Goal: Transaction & Acquisition: Obtain resource

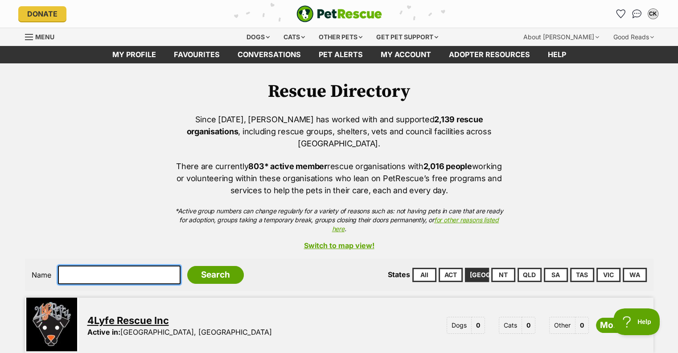
click at [103, 265] on input "text" at bounding box center [119, 274] width 123 height 19
type input "spot"
click at [187, 266] on input "Search" at bounding box center [215, 275] width 57 height 18
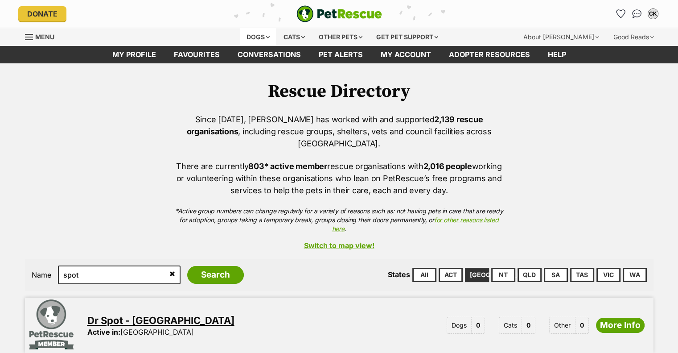
click at [260, 37] on div "Dogs" at bounding box center [258, 37] width 36 height 18
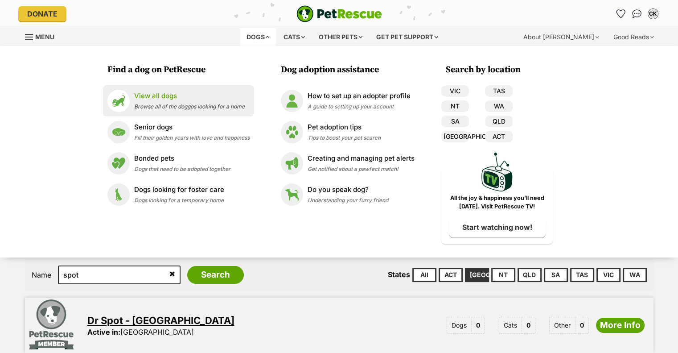
click at [159, 101] on div "View all dogs Browse all of the doggos looking for a home" at bounding box center [189, 100] width 111 height 19
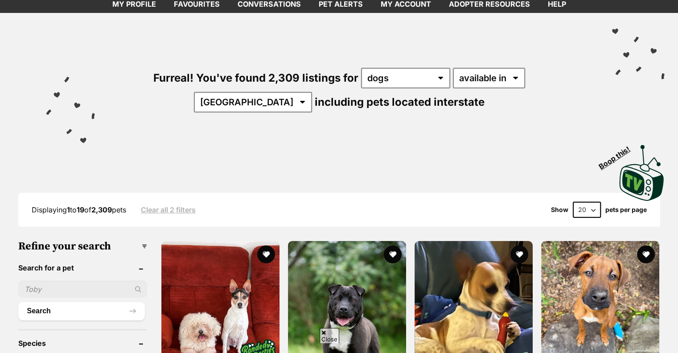
scroll to position [89, 0]
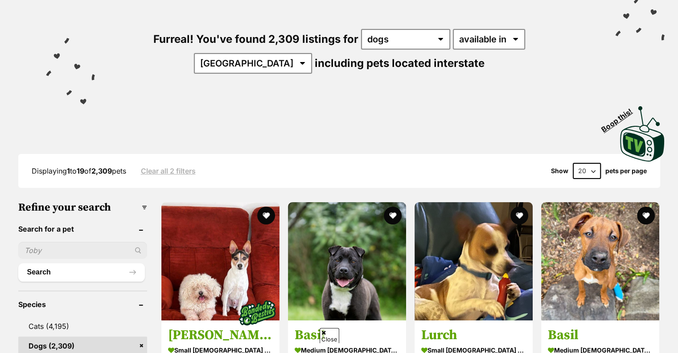
click at [53, 249] on input "text" at bounding box center [82, 250] width 129 height 17
type input "spot"
click at [18, 263] on button "Search" at bounding box center [81, 272] width 127 height 18
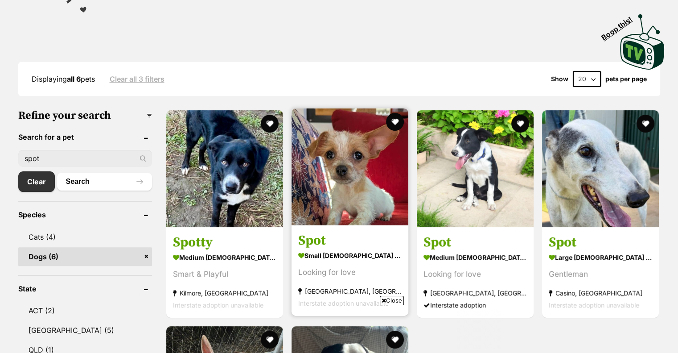
click at [336, 175] on img at bounding box center [349, 166] width 117 height 117
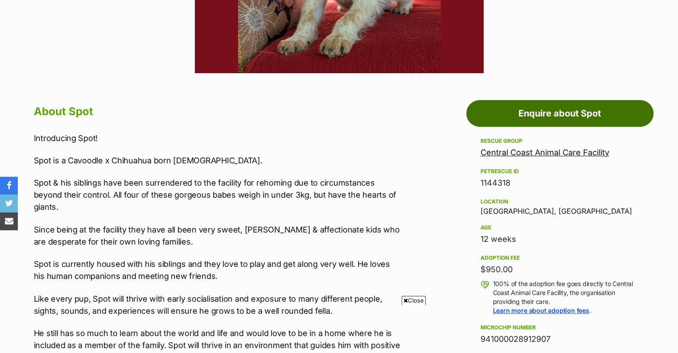
click at [567, 112] on link "Enquire about Spot" at bounding box center [559, 113] width 187 height 27
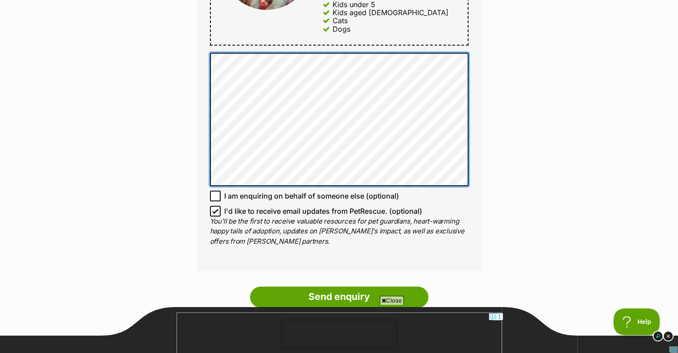
scroll to position [624, 0]
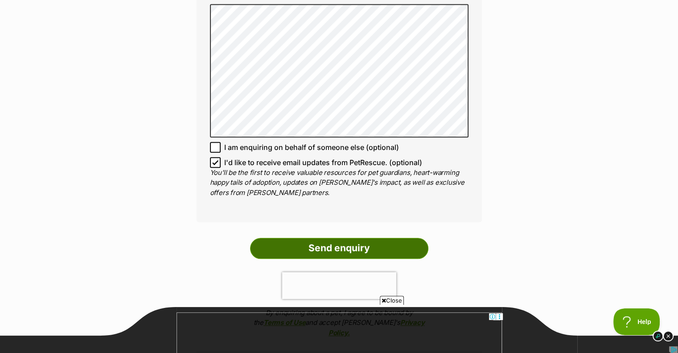
click at [339, 238] on input "Send enquiry" at bounding box center [339, 248] width 178 height 21
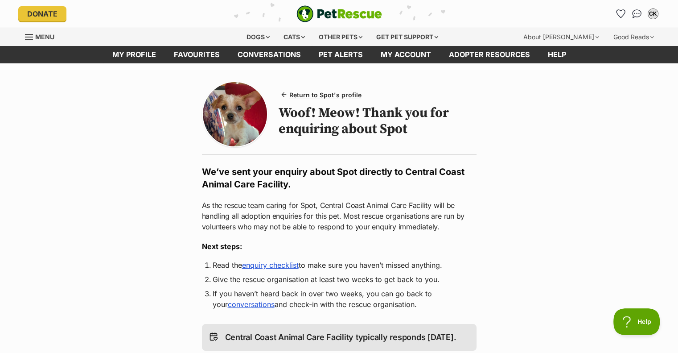
click at [277, 265] on link "enquiry checklist" at bounding box center [270, 264] width 57 height 9
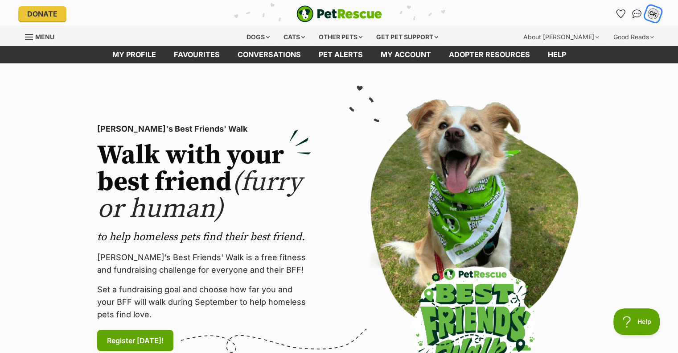
click at [653, 13] on div "CK" at bounding box center [653, 14] width 12 height 12
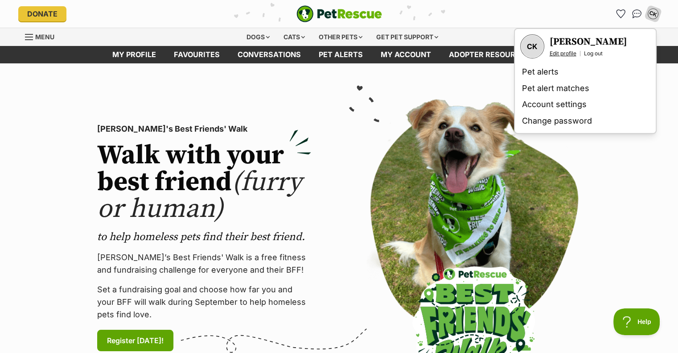
click at [559, 50] on link "Edit profile" at bounding box center [563, 53] width 27 height 7
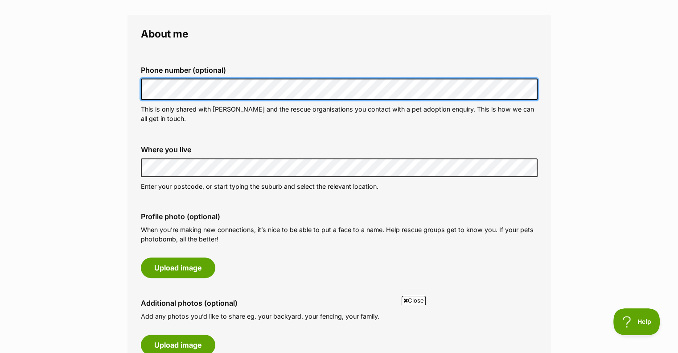
scroll to position [267, 0]
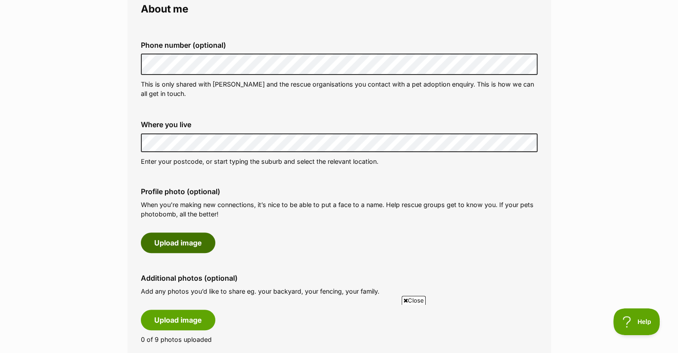
click at [174, 243] on button "Upload image" at bounding box center [178, 242] width 74 height 21
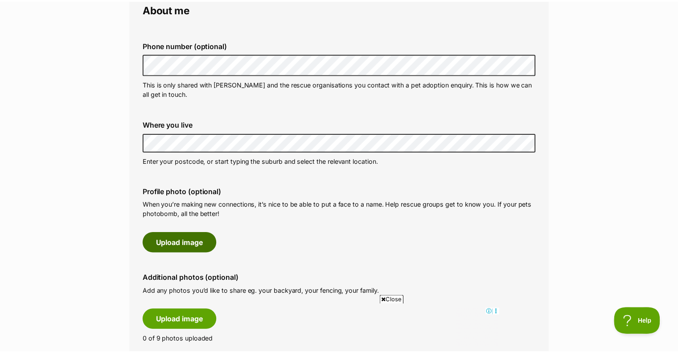
scroll to position [0, 0]
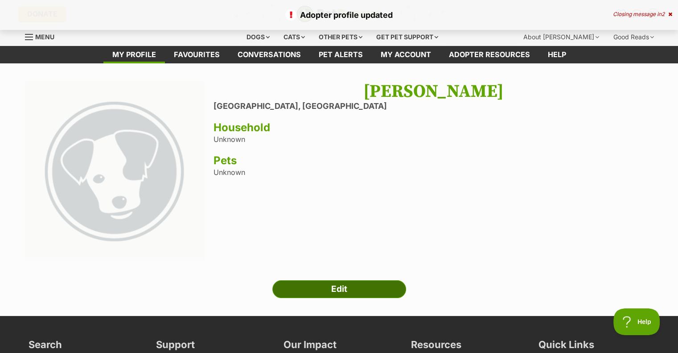
click at [343, 285] on link "Edit" at bounding box center [339, 289] width 134 height 18
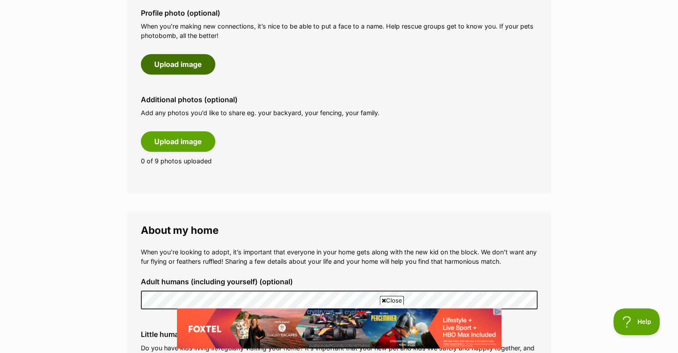
click at [197, 64] on button "Upload image" at bounding box center [178, 64] width 74 height 21
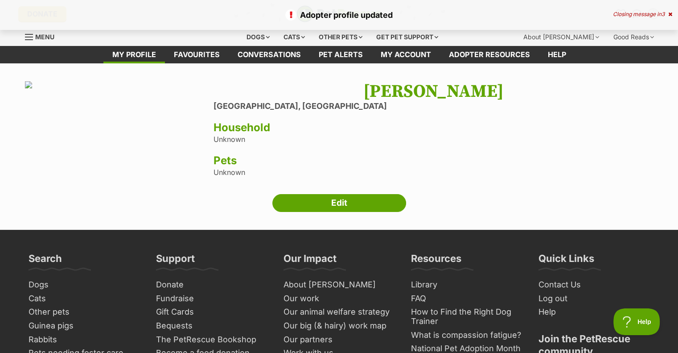
click at [32, 88] on img at bounding box center [28, 84] width 7 height 7
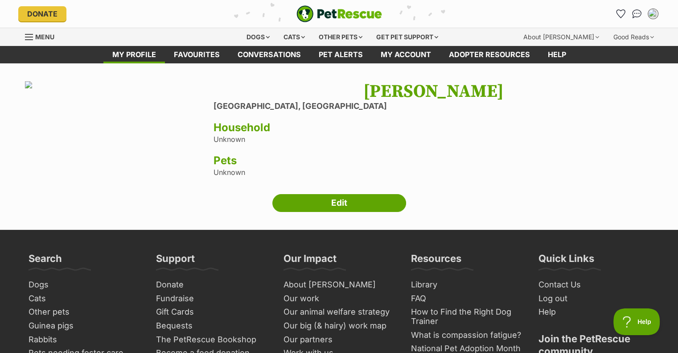
click at [32, 88] on img at bounding box center [28, 84] width 7 height 7
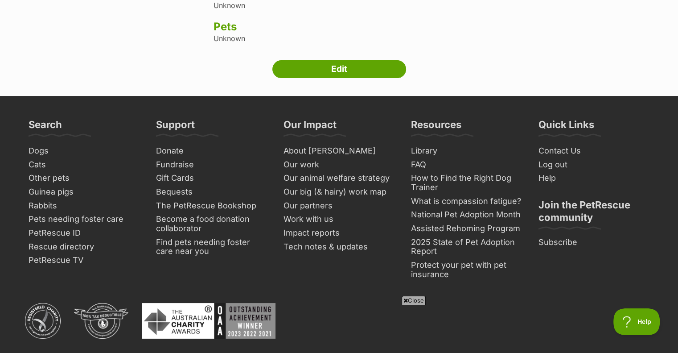
scroll to position [267, 0]
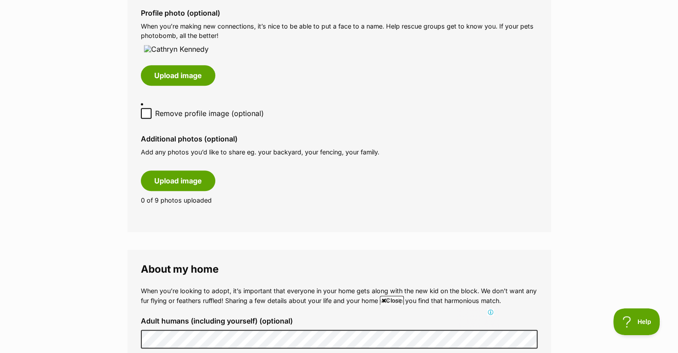
click at [146, 116] on icon at bounding box center [146, 113] width 6 height 6
click at [146, 119] on input "Remove profile image (optional)" at bounding box center [146, 113] width 11 height 11
checkbox input "true"
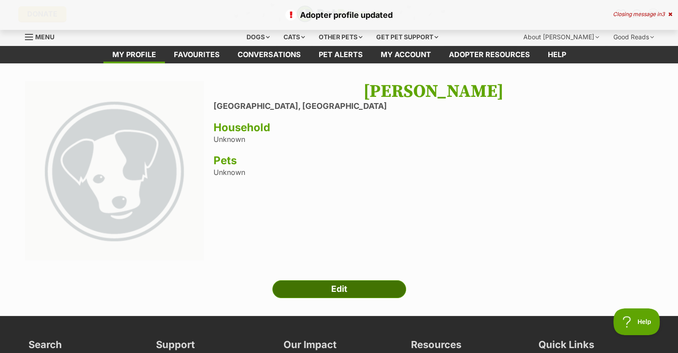
click at [339, 285] on link "Edit" at bounding box center [339, 289] width 134 height 18
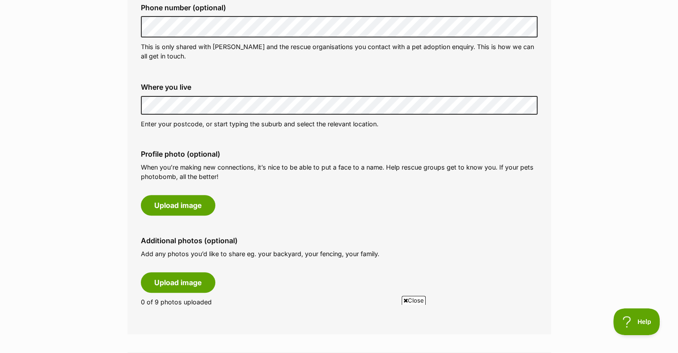
scroll to position [357, 0]
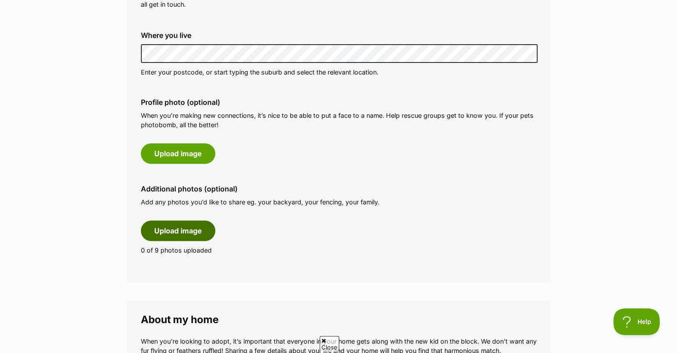
click at [192, 224] on button "Upload image" at bounding box center [178, 230] width 74 height 21
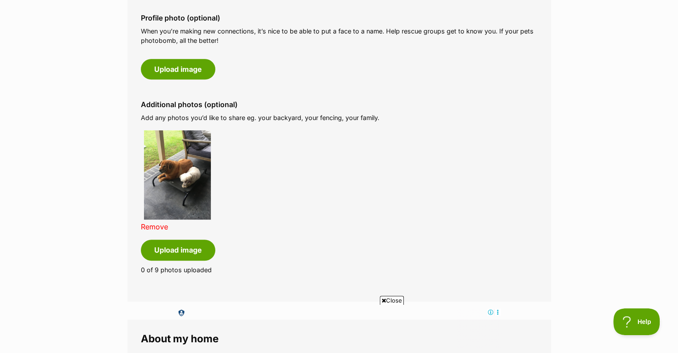
scroll to position [446, 0]
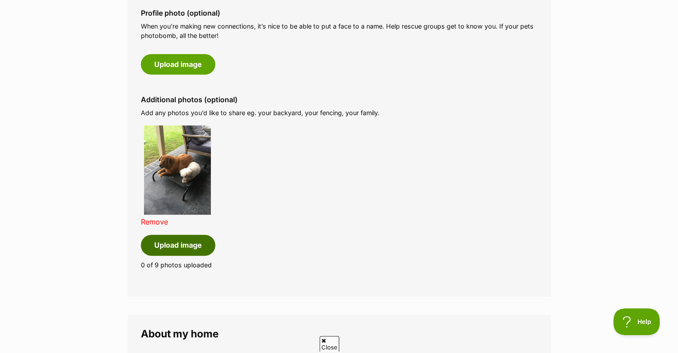
click at [177, 242] on button "Upload image" at bounding box center [178, 244] width 74 height 21
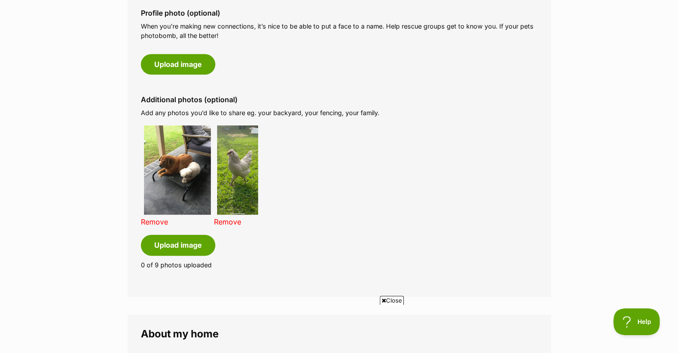
scroll to position [0, 0]
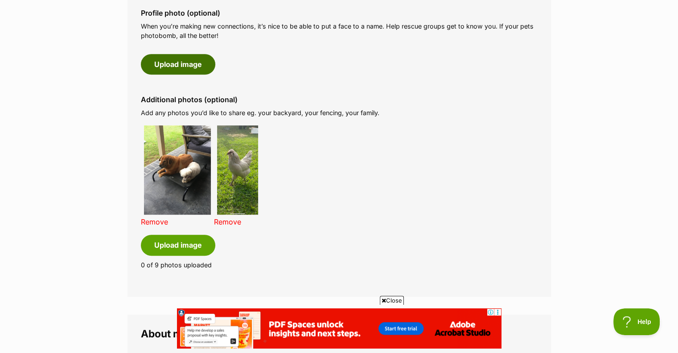
click at [178, 58] on button "Upload image" at bounding box center [178, 64] width 74 height 21
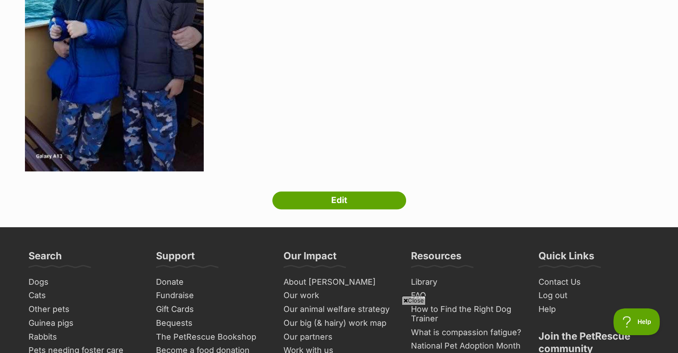
scroll to position [312, 0]
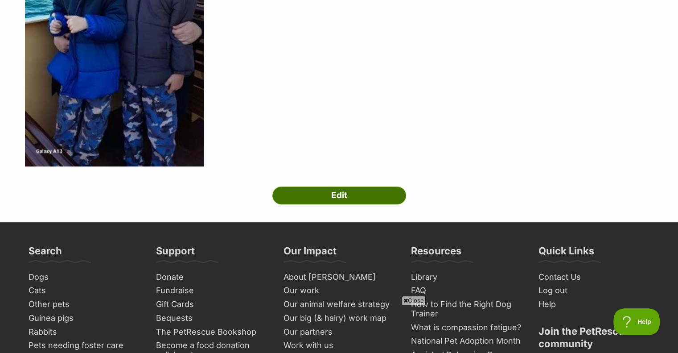
click at [330, 194] on link "Edit" at bounding box center [339, 195] width 134 height 18
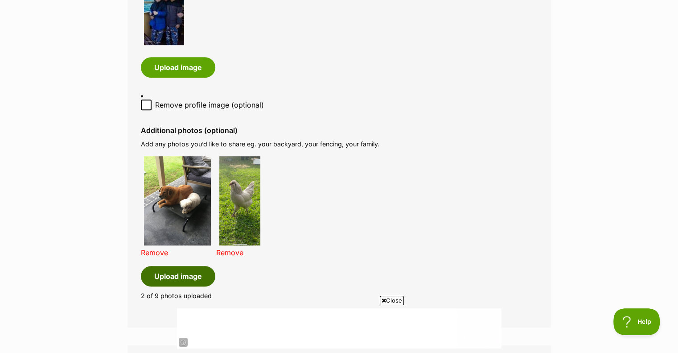
click at [187, 267] on button "Upload image" at bounding box center [178, 276] width 74 height 21
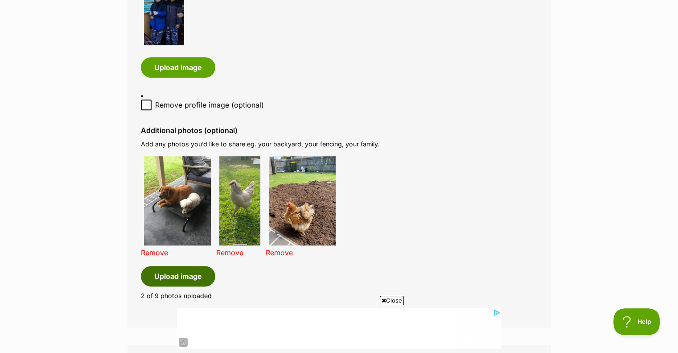
click at [166, 267] on button "Upload image" at bounding box center [178, 276] width 74 height 21
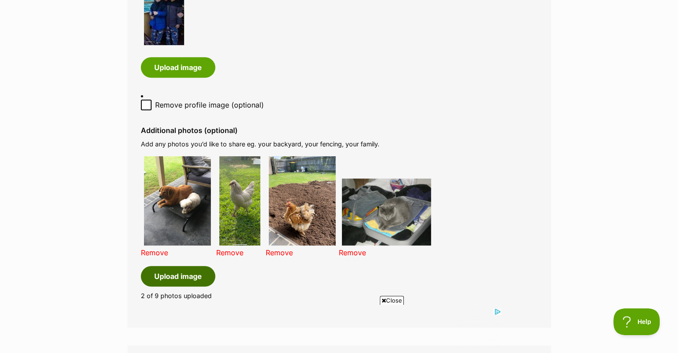
click at [174, 268] on button "Upload image" at bounding box center [178, 276] width 74 height 21
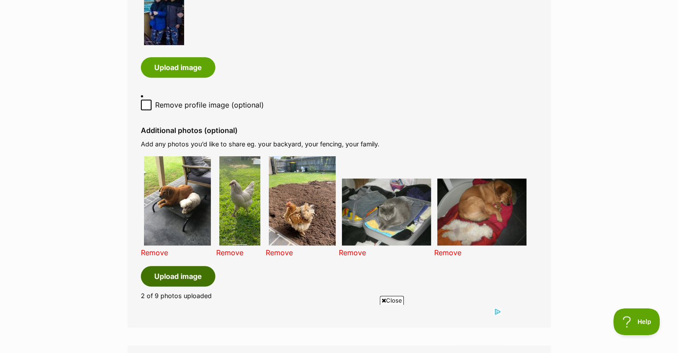
click at [187, 266] on button "Upload image" at bounding box center [178, 276] width 74 height 21
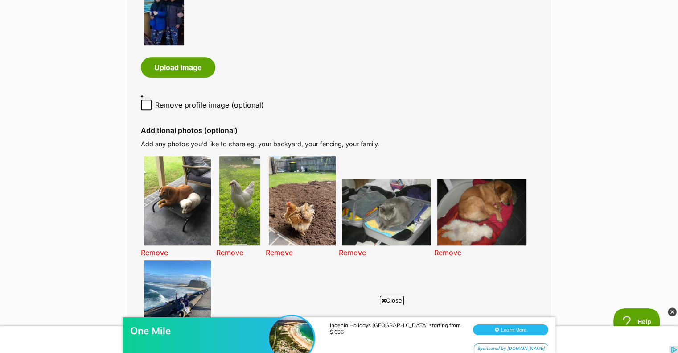
scroll to position [624, 0]
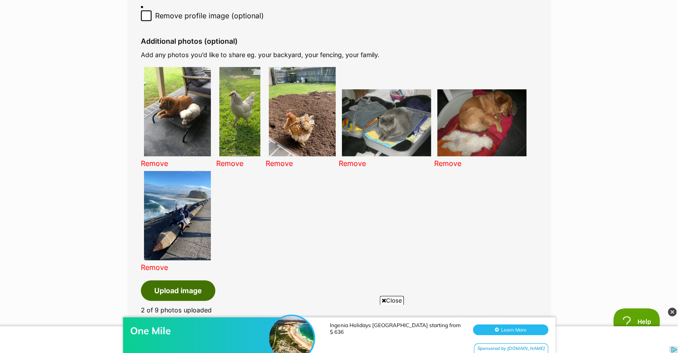
click at [183, 280] on button "Upload image" at bounding box center [178, 290] width 74 height 21
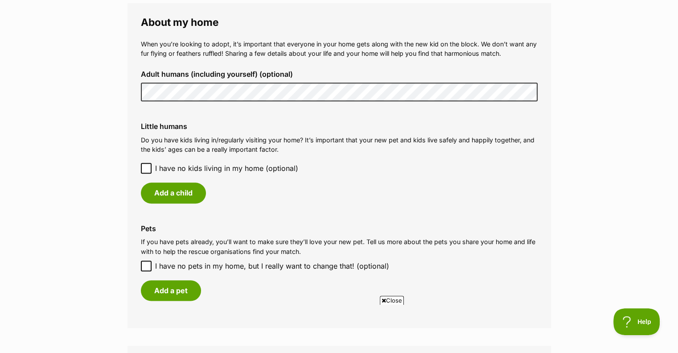
scroll to position [0, 0]
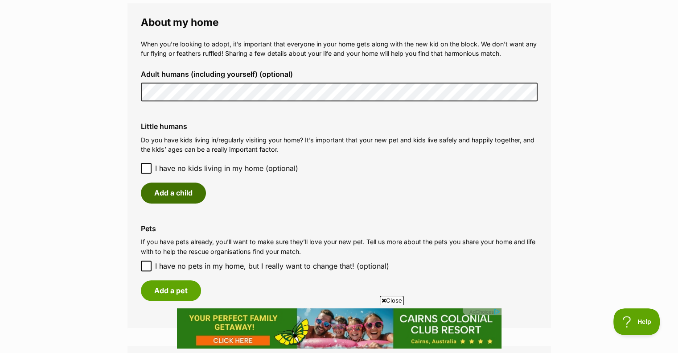
click at [171, 184] on button "Add a child" at bounding box center [173, 192] width 65 height 21
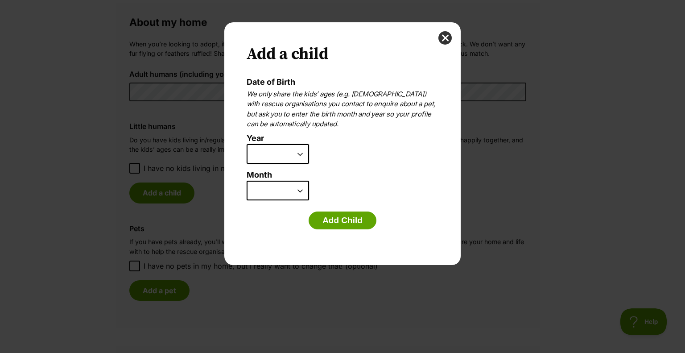
click at [303, 152] on select "2025 2024 2023 2022 2021 2020 2019 2018 2017 2016 2015 2014 2013 2012 2011 2010…" at bounding box center [277, 154] width 62 height 20
select select "2016"
click at [246, 144] on select "2025 2024 2023 2022 2021 2020 2019 2018 2017 2016 2015 2014 2013 2012 2011 2010…" at bounding box center [277, 154] width 62 height 20
click at [298, 187] on select "January February March April May June July August September October November De…" at bounding box center [277, 191] width 62 height 20
select select "12"
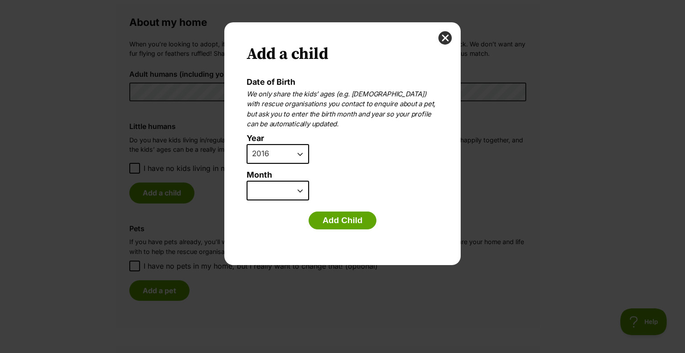
click at [246, 181] on select "January February March April May June July August September October November De…" at bounding box center [277, 191] width 62 height 20
click at [301, 189] on select "January February March April May June July August September October November De…" at bounding box center [277, 191] width 62 height 20
click at [348, 216] on button "Add Child" at bounding box center [342, 220] width 68 height 18
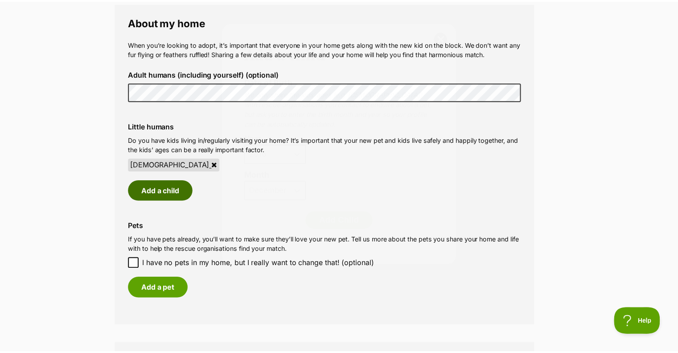
scroll to position [981, 0]
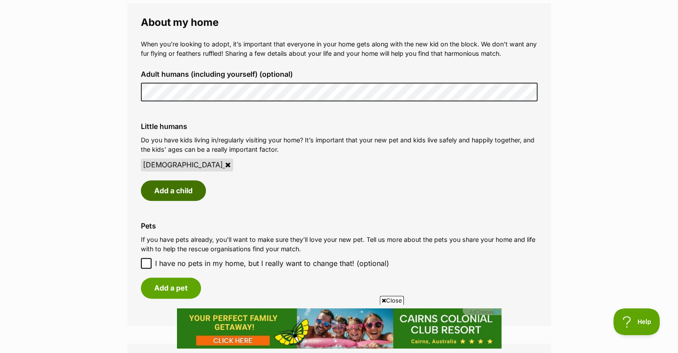
click at [182, 181] on button "Add a child" at bounding box center [173, 190] width 65 height 21
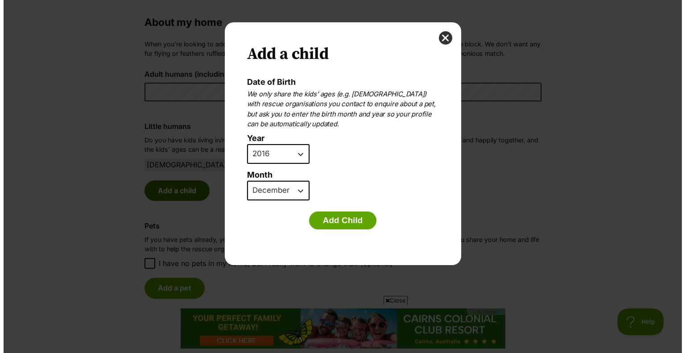
scroll to position [0, 0]
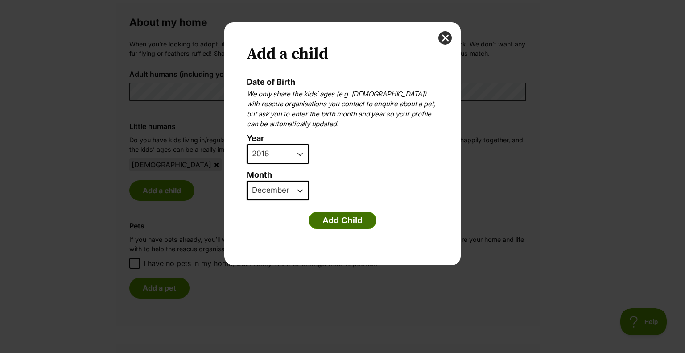
click at [345, 214] on button "Add Child" at bounding box center [342, 220] width 68 height 18
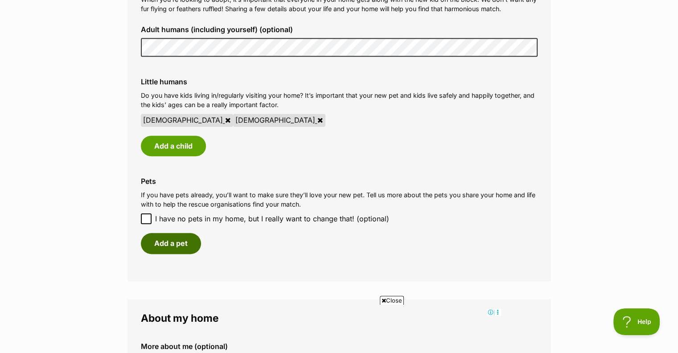
click at [171, 234] on button "Add a pet" at bounding box center [171, 243] width 60 height 21
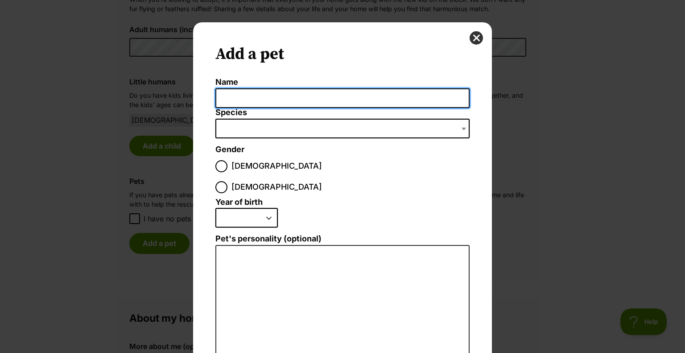
click at [235, 92] on input "Name" at bounding box center [342, 98] width 254 height 20
type input "Daisy"
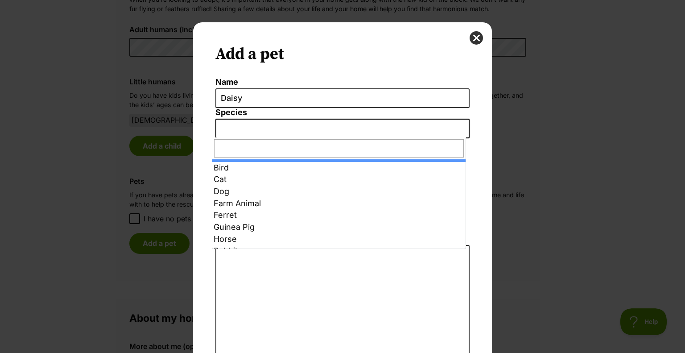
click at [272, 123] on span "Dialog Window - Close (Press escape to close)" at bounding box center [342, 129] width 254 height 20
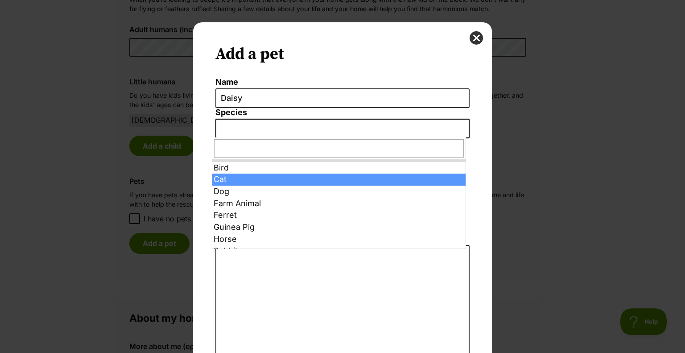
select select "2"
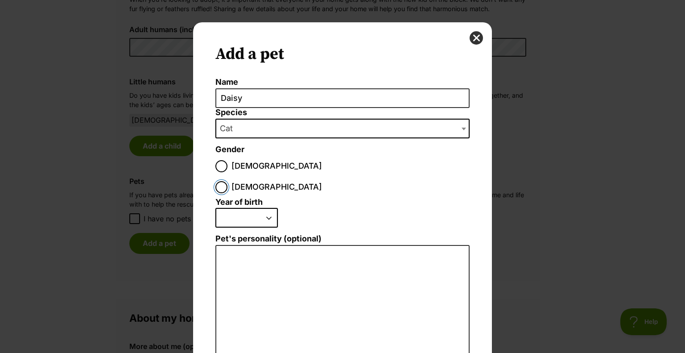
click at [227, 181] on input "Female" at bounding box center [221, 187] width 12 height 12
radio input "true"
click at [264, 208] on select "2025 2024 2023 2022 2021 2020 2019 2018 2017 2016 2015 2014 2013 2012 2011 2010…" at bounding box center [246, 218] width 62 height 20
select select "2021"
click at [215, 208] on select "2025 2024 2023 2022 2021 2020 2019 2018 2017 2016 2015 2014 2013 2012 2011 2010…" at bounding box center [246, 218] width 62 height 20
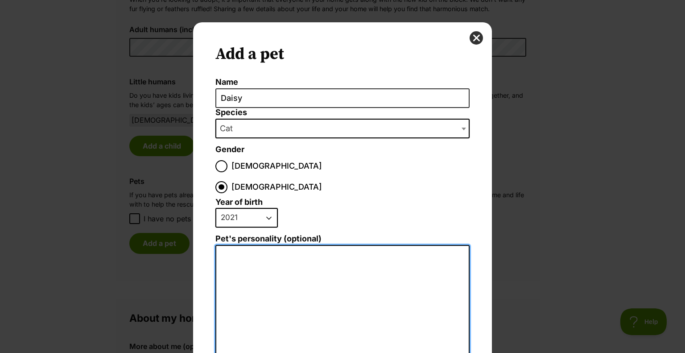
click at [264, 245] on textarea "Pet's personality (optional)" at bounding box center [342, 342] width 254 height 195
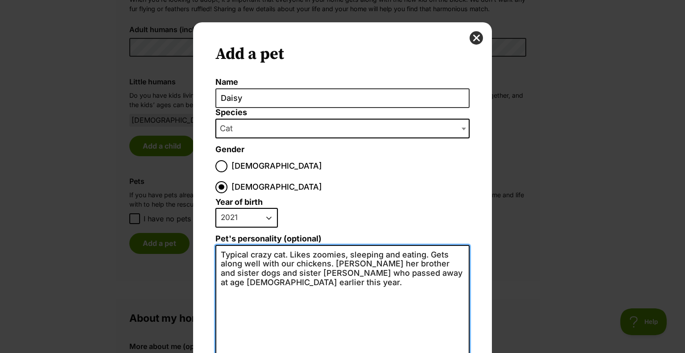
click at [324, 245] on textarea "Typical crazy cat. Likes zoomies, sleeping and eating. Gets along well with our…" at bounding box center [342, 342] width 254 height 195
drag, startPoint x: 254, startPoint y: 252, endPoint x: 330, endPoint y: 241, distance: 76.1
click at [330, 245] on textarea "Typical crazy cat. Likes zoomies, sleeping and eating. Gets along well with our…" at bounding box center [342, 342] width 254 height 195
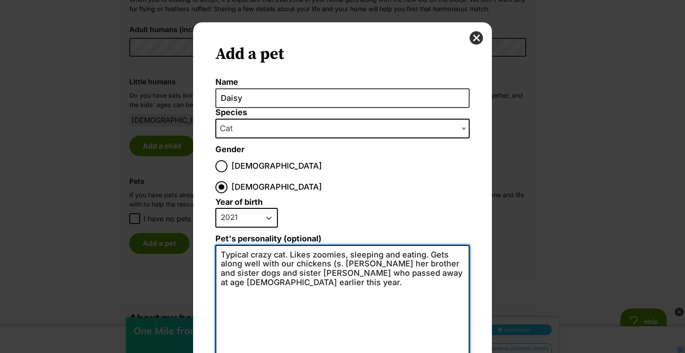
drag, startPoint x: 336, startPoint y: 242, endPoint x: 425, endPoint y: 230, distance: 90.1
click at [425, 245] on textarea "Typical crazy cat. Likes zoomies, sleeping and eating. Gets along well with our…" at bounding box center [342, 342] width 254 height 195
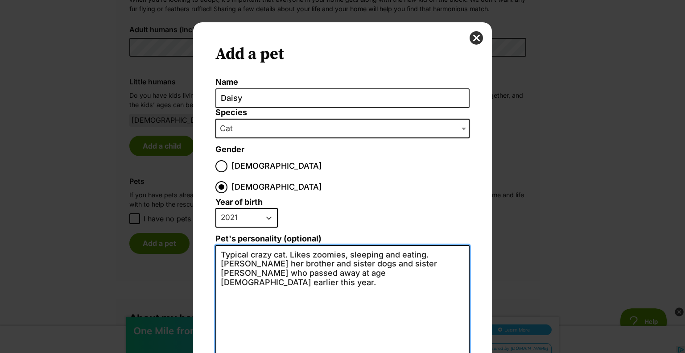
click at [357, 254] on textarea "Typical crazy cat. Likes zoomies, sleeping and eating. Misses her brother and s…" at bounding box center [342, 342] width 254 height 195
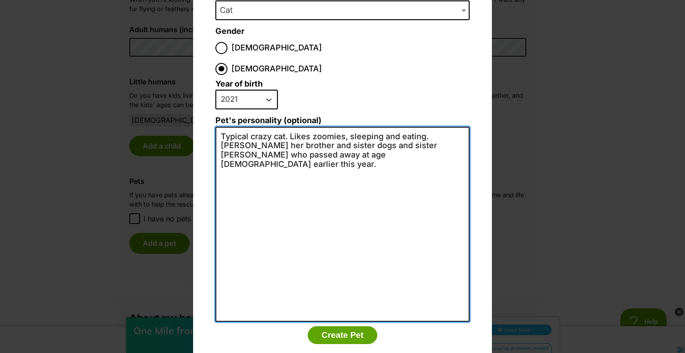
scroll to position [123, 0]
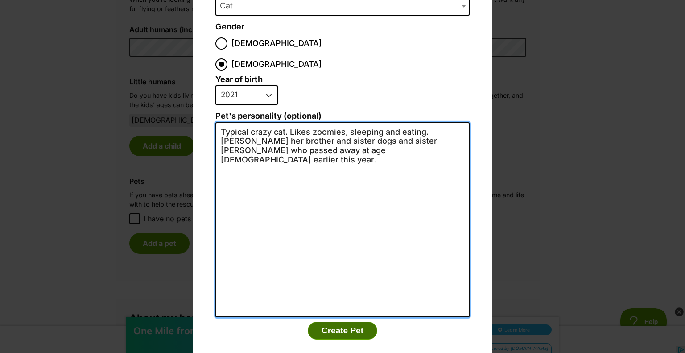
type textarea "Typical crazy cat. Likes zoomies, sleeping and eating. Misses her brother and s…"
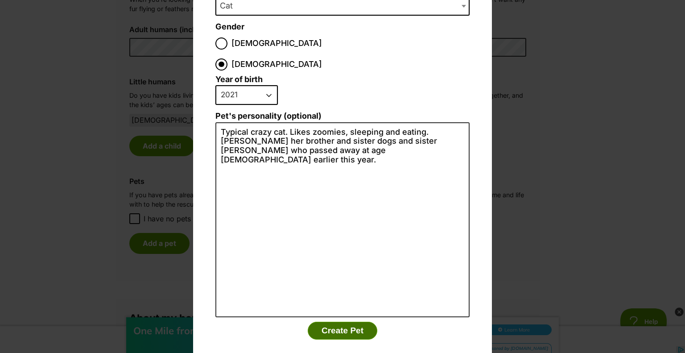
click at [350, 321] on button "Create Pet" at bounding box center [343, 330] width 70 height 18
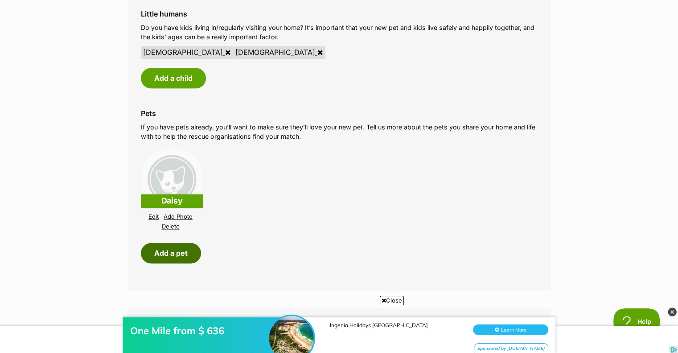
scroll to position [1114, 0]
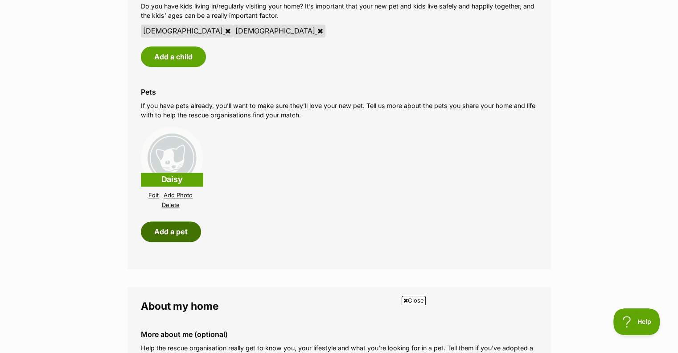
click at [174, 221] on button "Add a pet" at bounding box center [171, 231] width 60 height 21
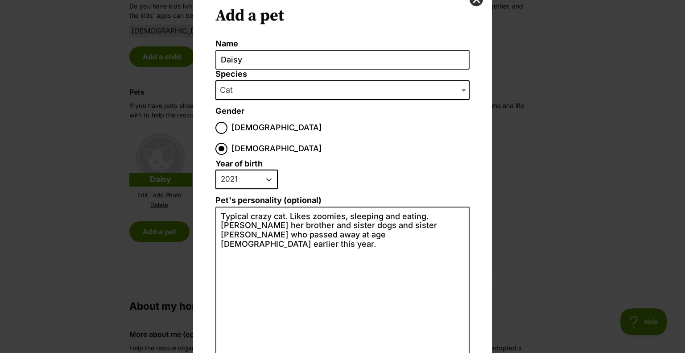
scroll to position [33, 0]
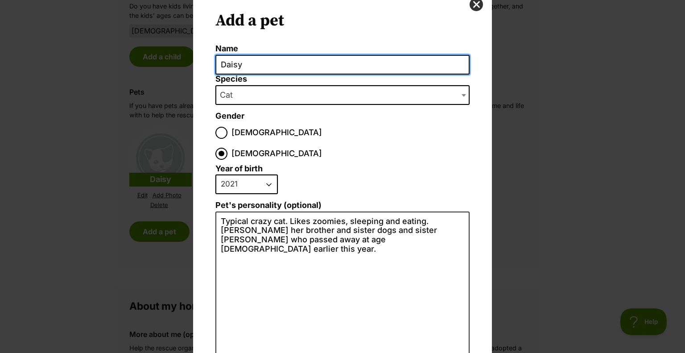
drag, startPoint x: 257, startPoint y: 62, endPoint x: 215, endPoint y: 72, distance: 43.5
click at [215, 72] on input "Daisy" at bounding box center [342, 65] width 254 height 20
drag, startPoint x: 328, startPoint y: 63, endPoint x: 257, endPoint y: 67, distance: 71.9
click at [257, 67] on input "Charcoal, Cruella, Duckle, S" at bounding box center [342, 65] width 254 height 20
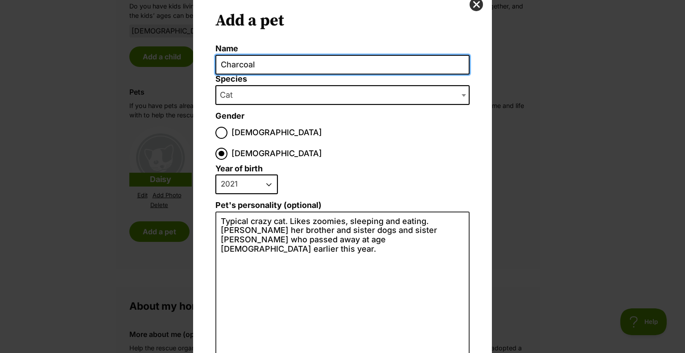
type input "Charcoal"
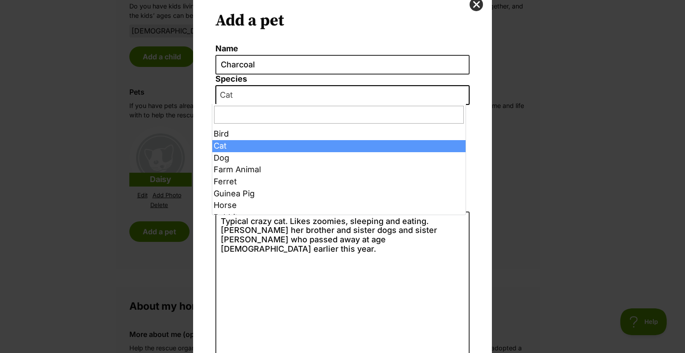
click at [262, 88] on span "Cat" at bounding box center [342, 95] width 254 height 20
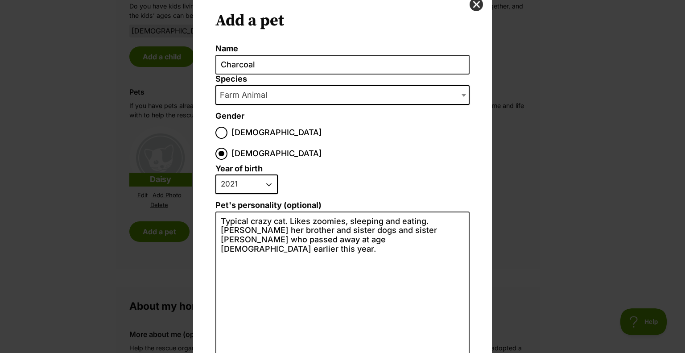
select select "35541"
click at [266, 174] on select "2025 2024 2023 2022 2021 2020 2019 2018 2017 2016 2015 2014 2013 2012 2011 2010…" at bounding box center [246, 184] width 62 height 20
select select "2023"
click at [215, 174] on select "2025 2024 2023 2022 2021 2020 2019 2018 2017 2016 2015 2014 2013 2012 2011 2010…" at bounding box center [246, 184] width 62 height 20
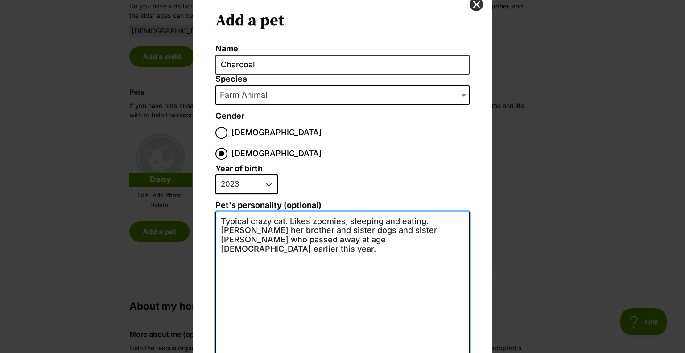
drag, startPoint x: 333, startPoint y: 236, endPoint x: 364, endPoint y: 223, distance: 33.4
click at [339, 234] on textarea "Typical crazy cat. Likes zoomies, sleeping and eating. Misses her brother and s…" at bounding box center [342, 308] width 254 height 195
click at [354, 218] on textarea "Typical crazy cat. Likes zoomies, sleeping and eating. Misses her brother and s…" at bounding box center [342, 308] width 254 height 195
drag, startPoint x: 354, startPoint y: 218, endPoint x: 216, endPoint y: 199, distance: 139.4
click at [216, 211] on textarea "Typical crazy cat. Likes zoomies, sleeping and eating. Misses her brother and s…" at bounding box center [342, 308] width 254 height 195
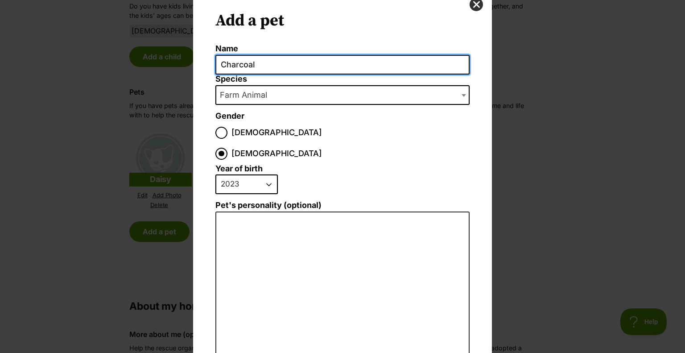
click at [253, 60] on input "Charcoal" at bounding box center [342, 65] width 254 height 20
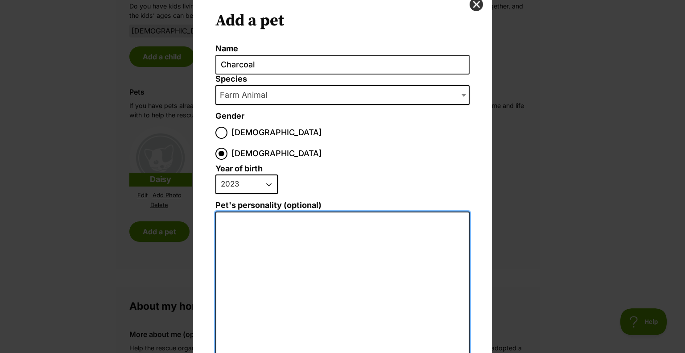
click at [259, 211] on textarea "Pet's personality (optional)" at bounding box center [342, 308] width 254 height 195
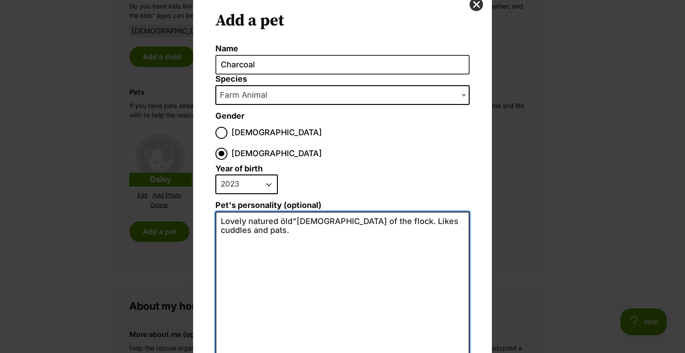
click at [282, 211] on textarea "Lovely natured öld"lady of the flock. Likes cuddles and pats." at bounding box center [342, 308] width 254 height 195
click at [291, 211] on textarea "Lovely natured öld"lady of the flock. Likes cuddles and pats." at bounding box center [342, 308] width 254 height 195
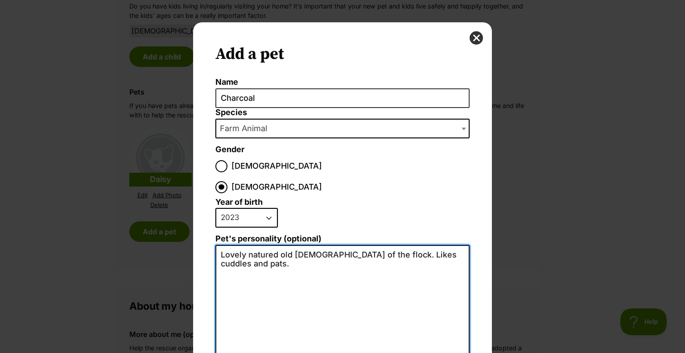
scroll to position [123, 0]
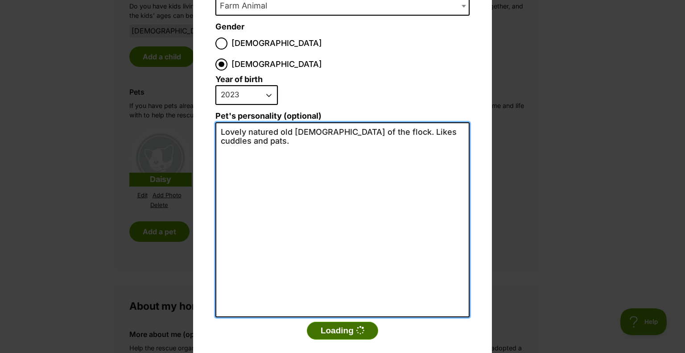
type textarea "Lovely natured old lady of the flock. Likes cuddles and pats."
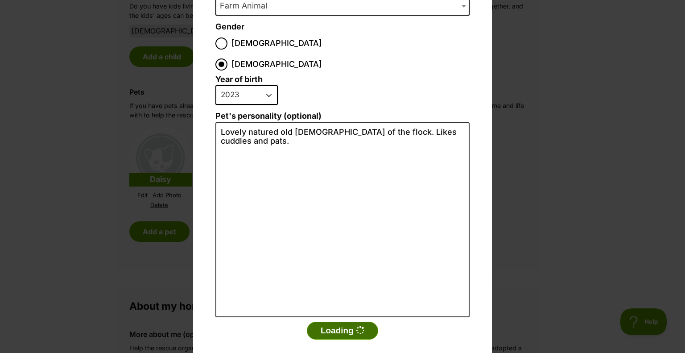
click at [337, 321] on button "Loading" at bounding box center [342, 330] width 71 height 18
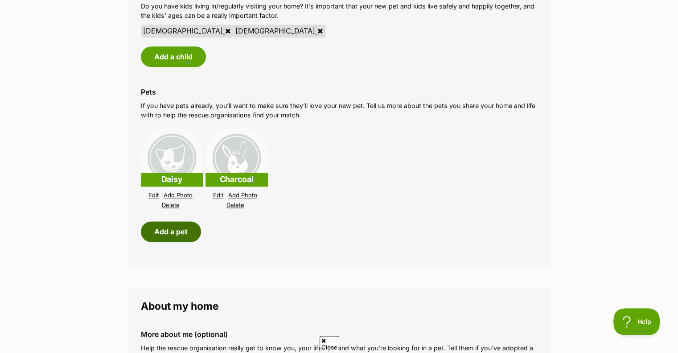
scroll to position [0, 0]
click at [174, 223] on button "Add a pet" at bounding box center [171, 231] width 60 height 21
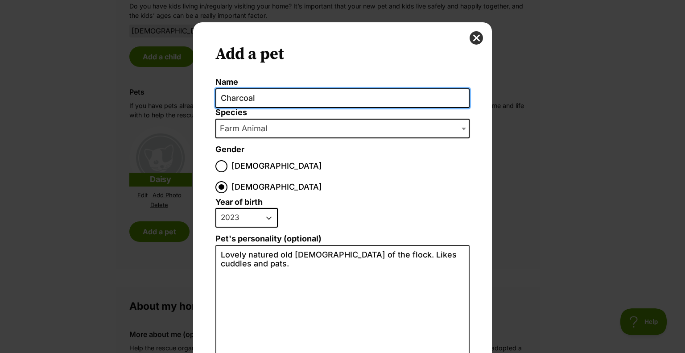
drag, startPoint x: 259, startPoint y: 99, endPoint x: 209, endPoint y: 104, distance: 50.6
click at [209, 104] on div "Add a pet Name Charcoal Species Bird Cat Dog Farm Animal Ferret Guinea Pig Hors…" at bounding box center [342, 259] width 299 height 475
type input "Duckle"
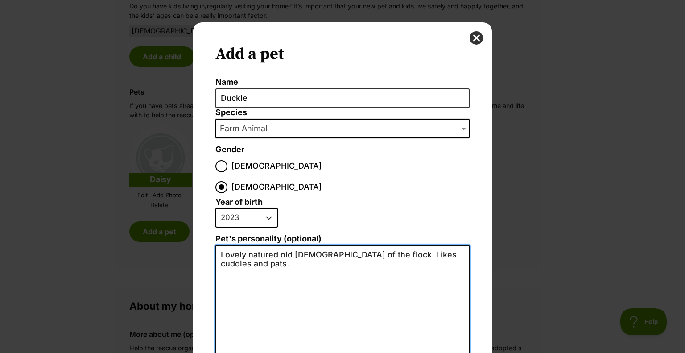
click at [385, 245] on textarea "Lovely natured old lady of the flock. Likes cuddles and pats." at bounding box center [342, 342] width 254 height 195
drag, startPoint x: 449, startPoint y: 233, endPoint x: 194, endPoint y: 240, distance: 254.6
click at [194, 240] on div "Add a pet Name Duckle Species Bird Cat Dog Farm Animal Ferret Guinea Pig Horse …" at bounding box center [342, 259] width 299 height 475
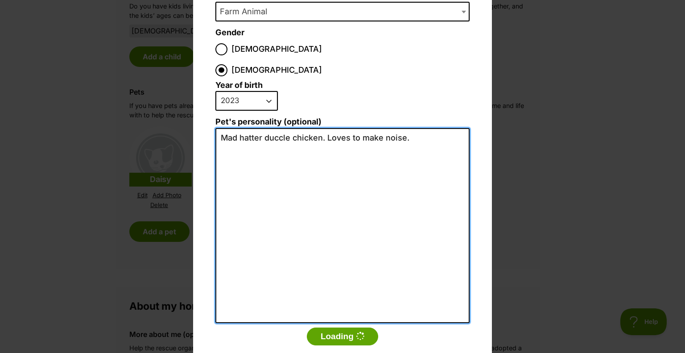
scroll to position [123, 0]
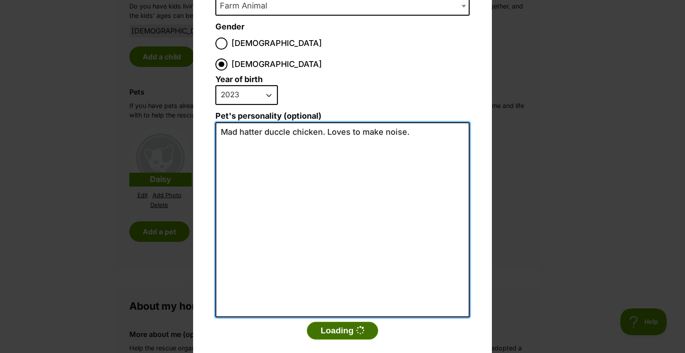
type textarea "Mad hatter duccle chicken. Loves to make noise."
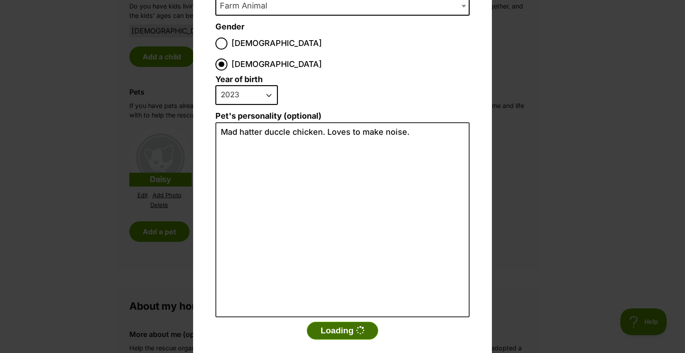
click at [338, 321] on button "Loading" at bounding box center [342, 330] width 71 height 18
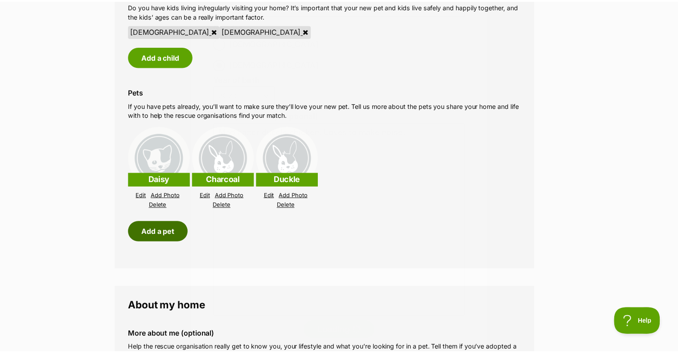
scroll to position [1114, 0]
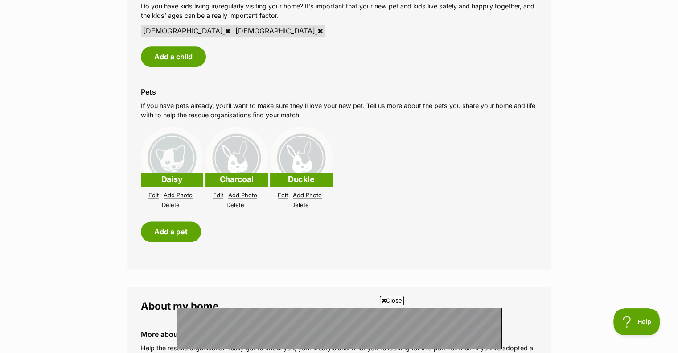
click at [218, 192] on link "Edit" at bounding box center [218, 195] width 10 height 7
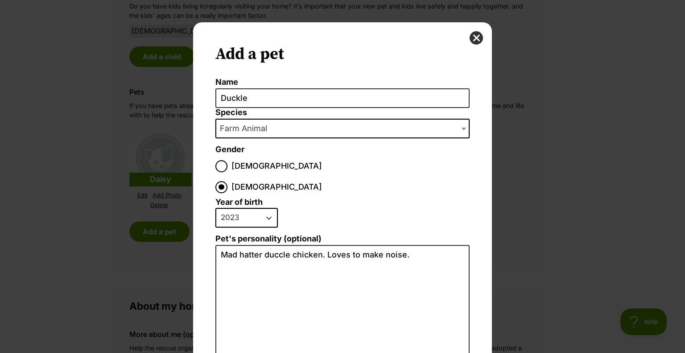
scroll to position [0, 0]
click at [472, 37] on button "close" at bounding box center [475, 37] width 13 height 13
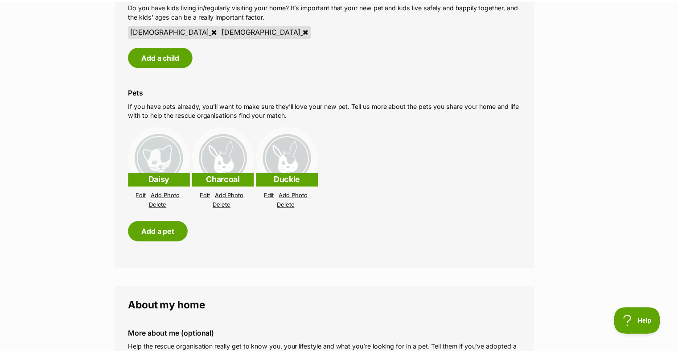
scroll to position [1114, 0]
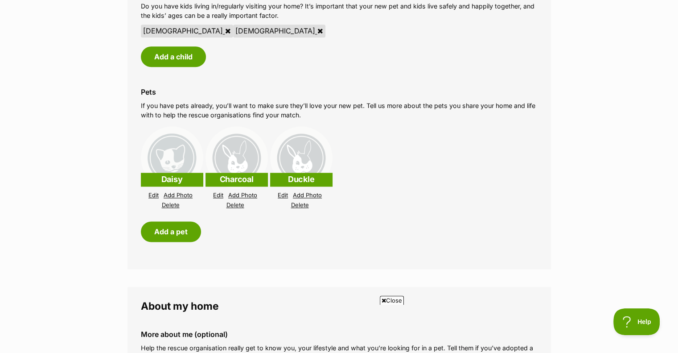
click at [237, 150] on img at bounding box center [236, 157] width 62 height 62
click at [218, 192] on link "Edit" at bounding box center [218, 195] width 10 height 7
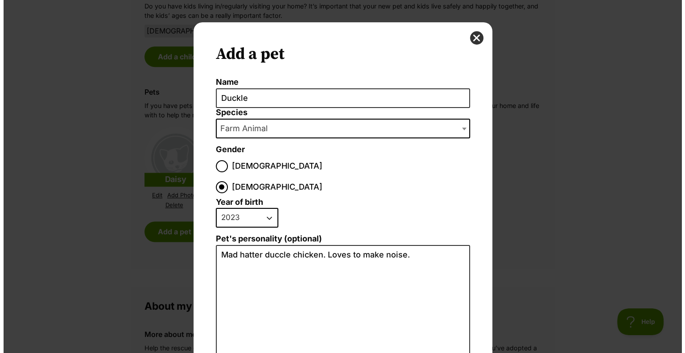
scroll to position [0, 0]
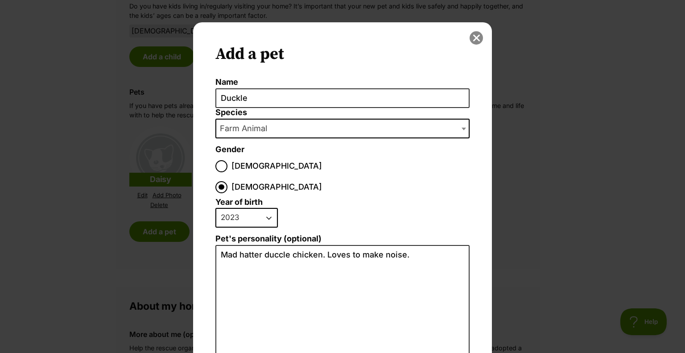
click at [473, 35] on button "close" at bounding box center [475, 37] width 13 height 13
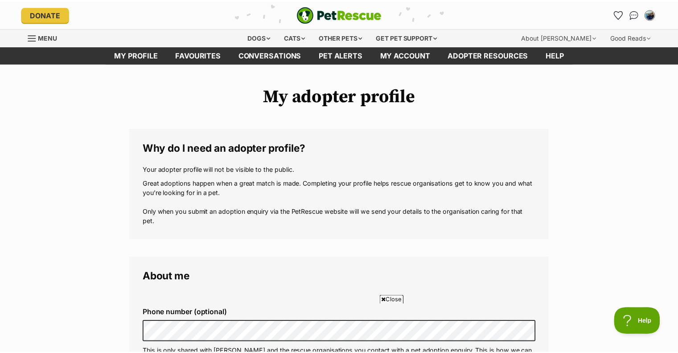
scroll to position [1114, 0]
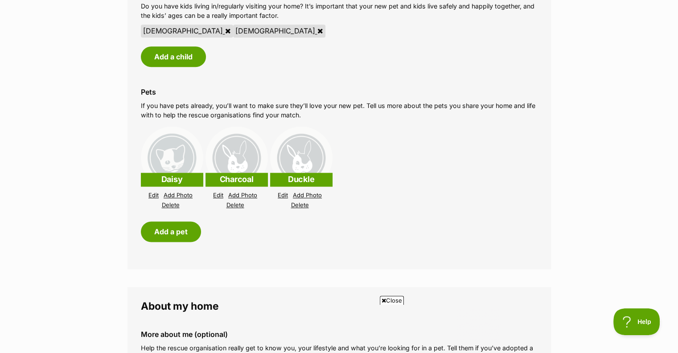
drag, startPoint x: 20, startPoint y: 186, endPoint x: 27, endPoint y: 190, distance: 8.6
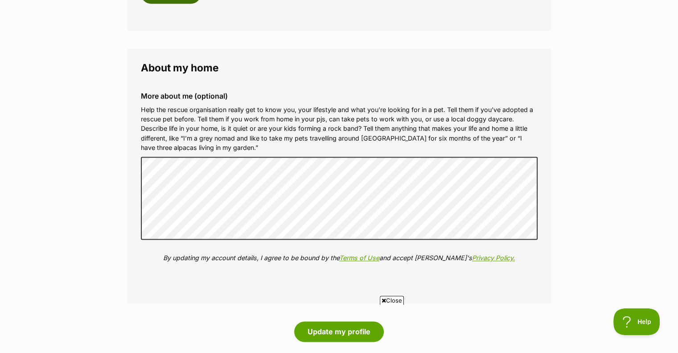
scroll to position [1382, 0]
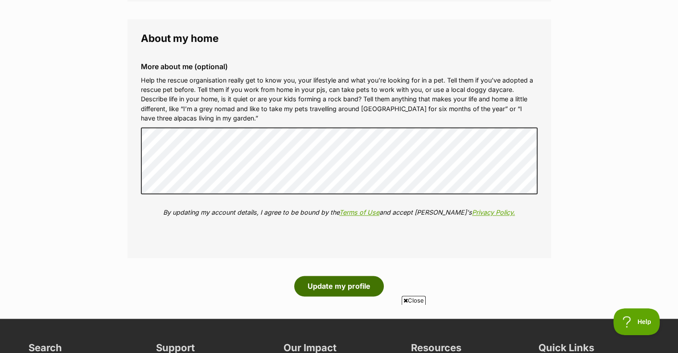
click at [338, 275] on button "Update my profile" at bounding box center [339, 285] width 90 height 21
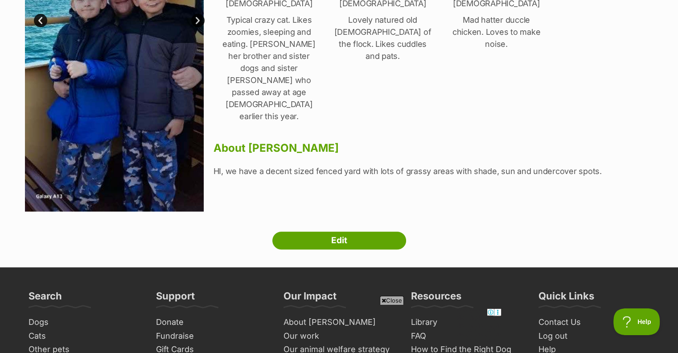
scroll to position [267, 0]
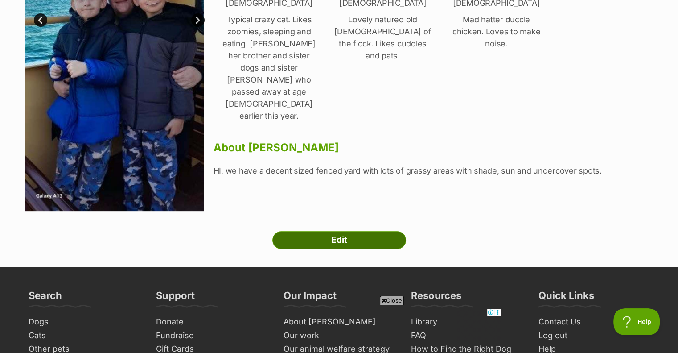
click at [352, 239] on link "Edit" at bounding box center [339, 240] width 134 height 18
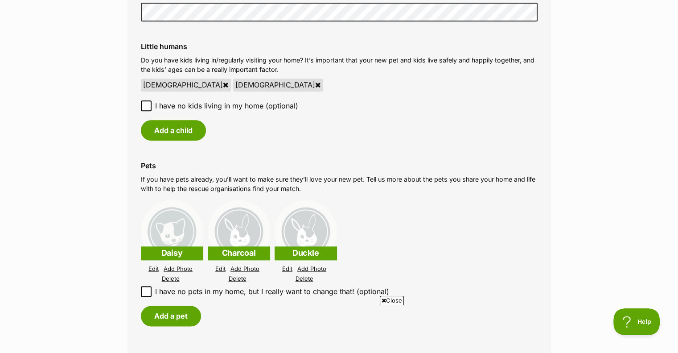
scroll to position [1114, 0]
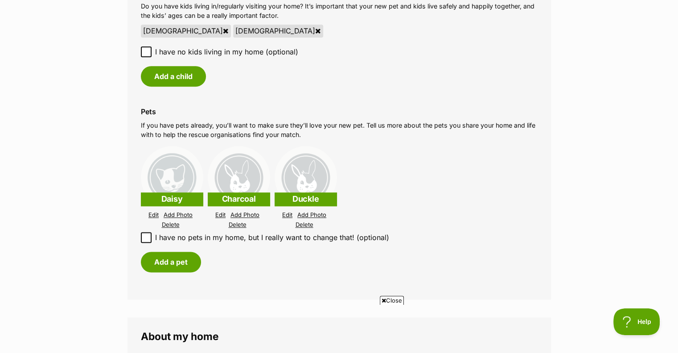
click at [218, 211] on link "Edit" at bounding box center [220, 214] width 10 height 7
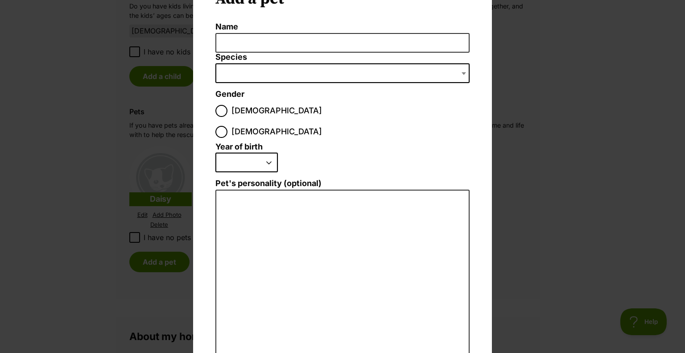
scroll to position [0, 0]
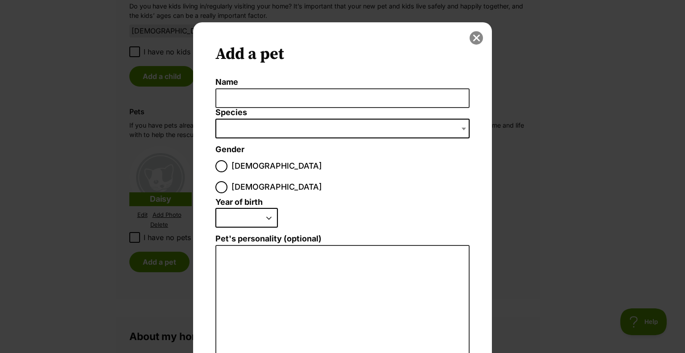
click at [476, 37] on button "close" at bounding box center [475, 37] width 13 height 13
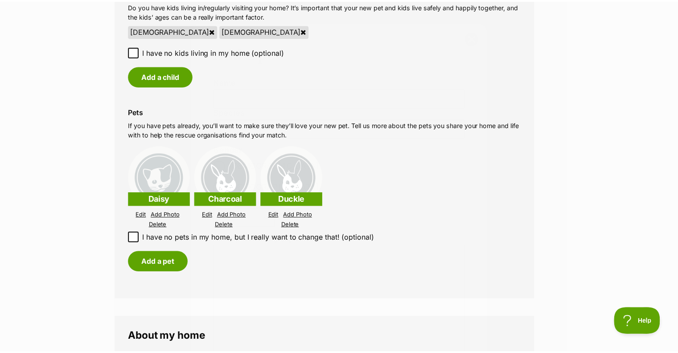
scroll to position [1114, 0]
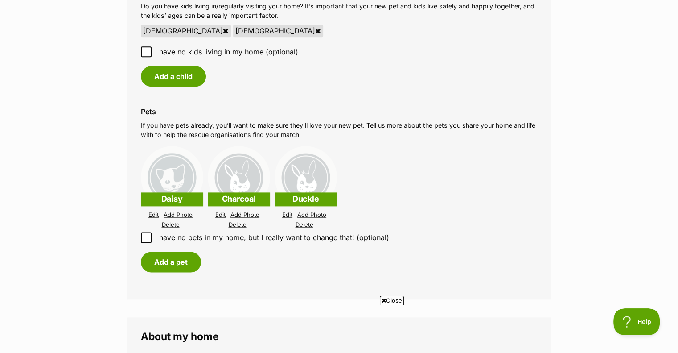
click at [219, 211] on link "Edit" at bounding box center [220, 214] width 10 height 7
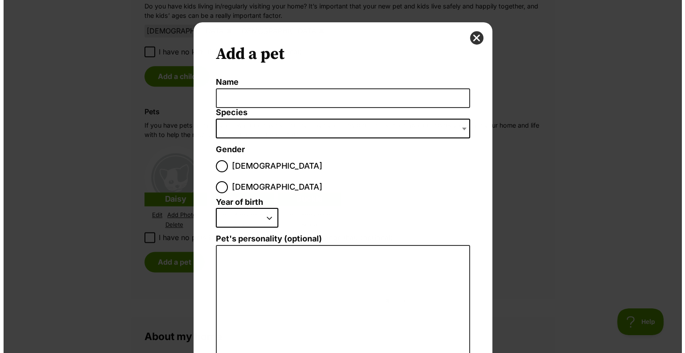
scroll to position [0, 0]
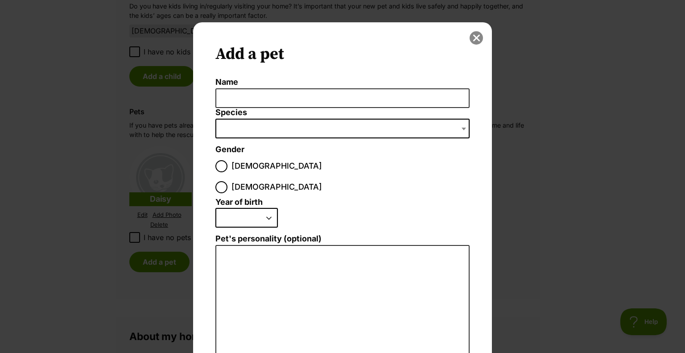
click at [472, 36] on button "close" at bounding box center [475, 37] width 13 height 13
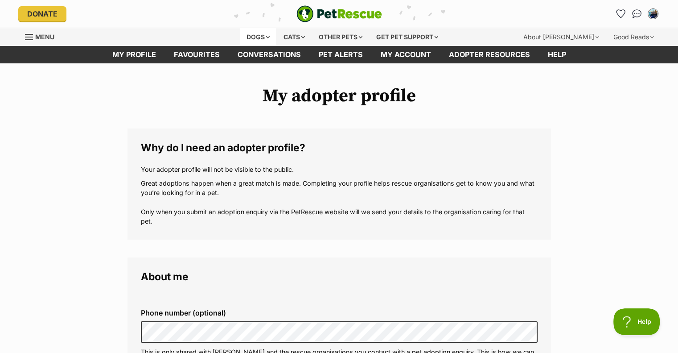
click at [265, 32] on div "Dogs" at bounding box center [258, 37] width 36 height 18
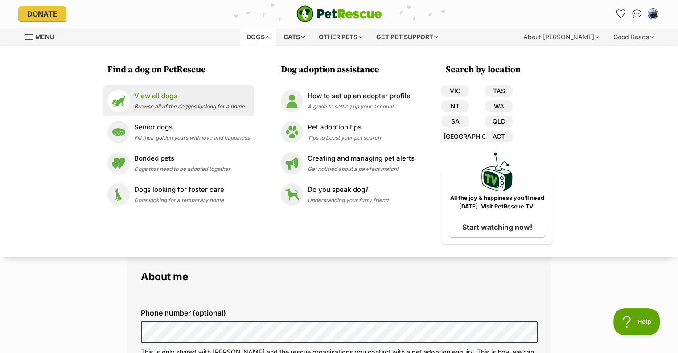
click at [160, 96] on p "View all dogs" at bounding box center [189, 96] width 111 height 10
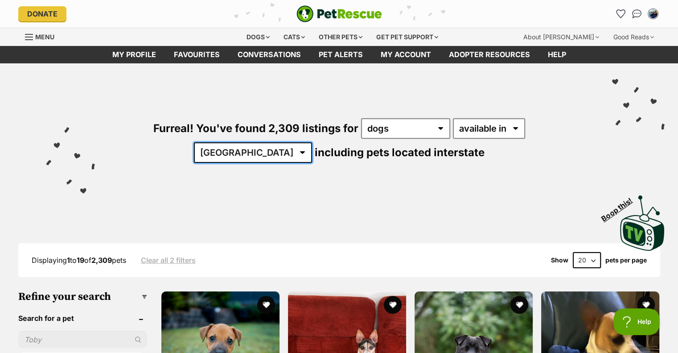
click at [312, 142] on select "Australia ACT NSW NT QLD SA TAS VIC WA" at bounding box center [253, 152] width 118 height 21
select select "[GEOGRAPHIC_DATA]"
click at [312, 142] on select "Australia ACT NSW NT QLD SA TAS VIC WA" at bounding box center [253, 152] width 118 height 21
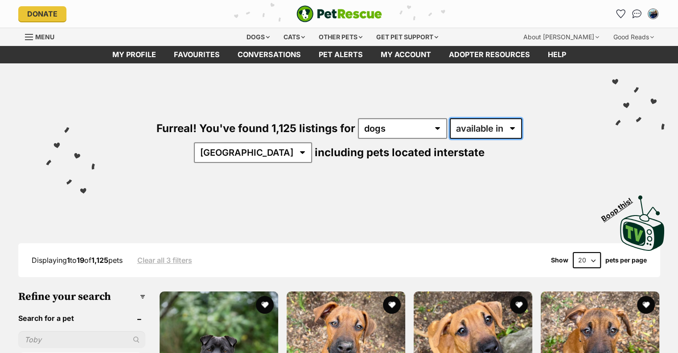
drag, startPoint x: 0, startPoint y: 0, endPoint x: 461, endPoint y: 130, distance: 478.9
click at [461, 130] on select "available in located in" at bounding box center [486, 128] width 72 height 21
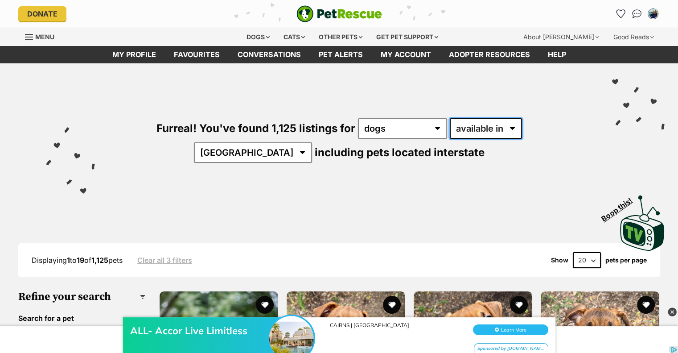
click at [458, 128] on select "available in located in" at bounding box center [486, 128] width 72 height 21
click at [452, 123] on select "available in located in" at bounding box center [486, 128] width 72 height 21
click at [472, 129] on select "available in located in" at bounding box center [486, 128] width 72 height 21
select select "disabled"
click at [450, 118] on select "available in located in" at bounding box center [486, 128] width 72 height 21
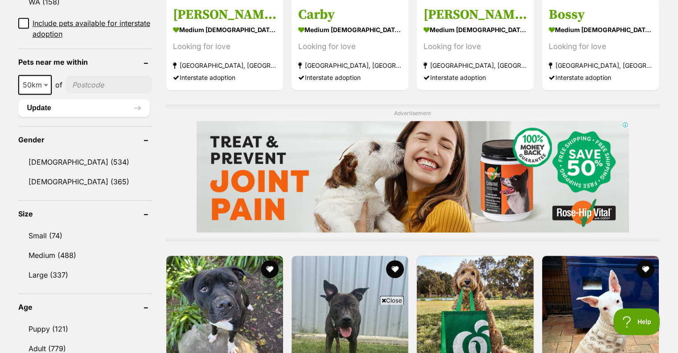
scroll to position [713, 0]
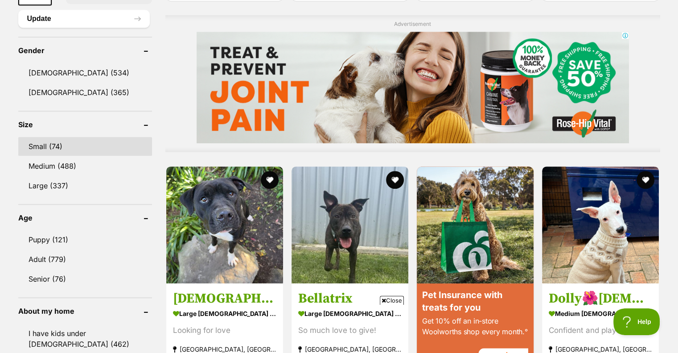
click at [46, 137] on link "Small (74)" at bounding box center [85, 146] width 134 height 19
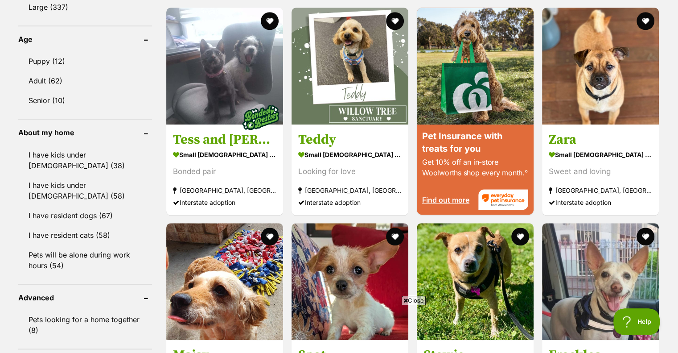
scroll to position [891, 0]
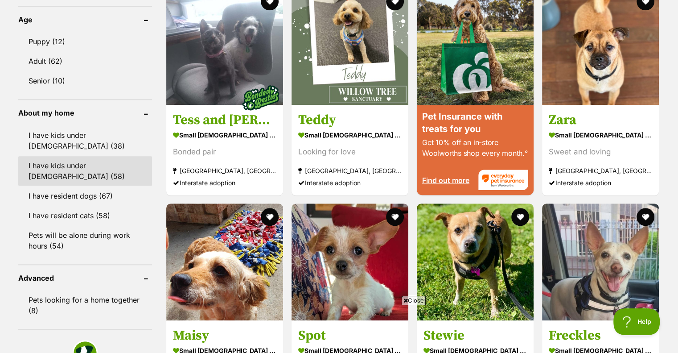
click at [94, 156] on link "I have kids under [DEMOGRAPHIC_DATA] (58)" at bounding box center [85, 170] width 134 height 29
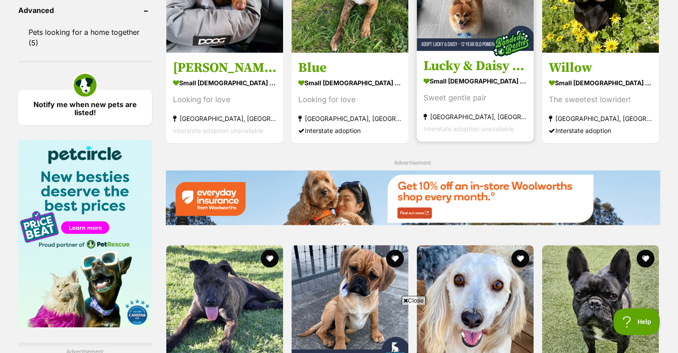
scroll to position [1293, 0]
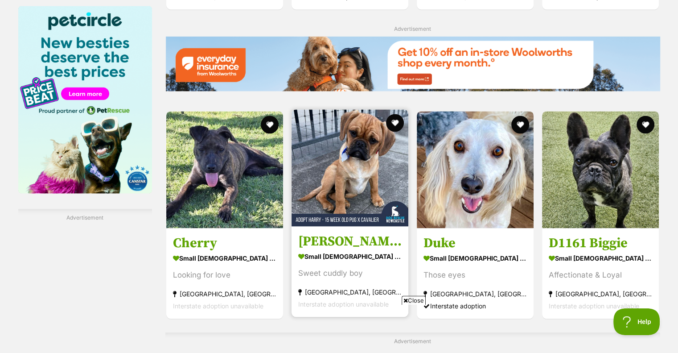
click at [349, 162] on img at bounding box center [349, 167] width 117 height 117
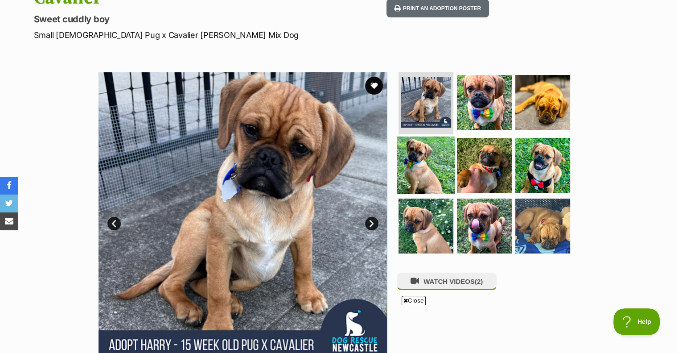
click at [423, 149] on img at bounding box center [425, 164] width 57 height 57
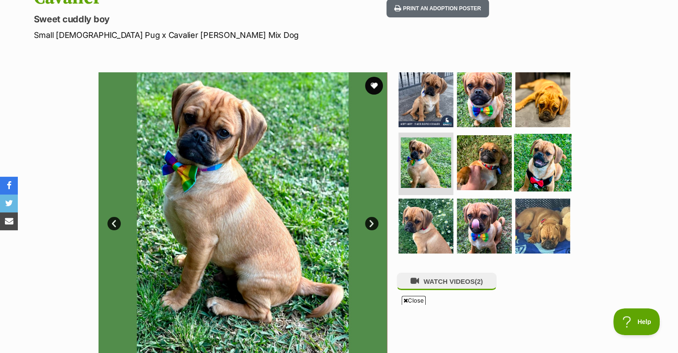
click at [534, 140] on img at bounding box center [542, 162] width 57 height 57
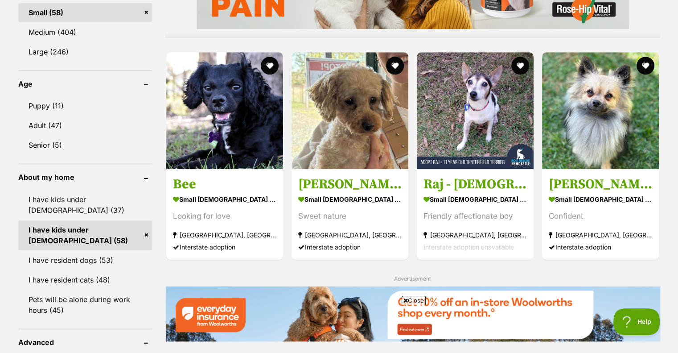
scroll to position [847, 0]
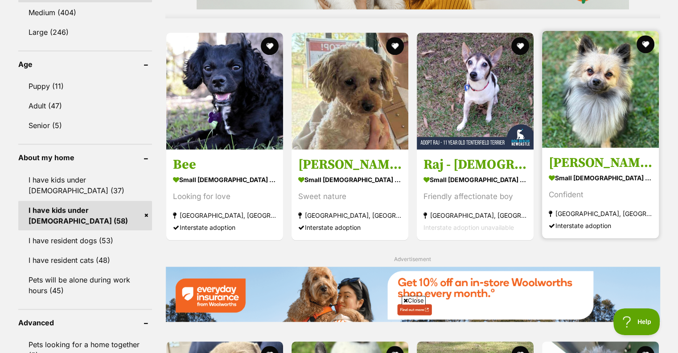
click at [622, 92] on img at bounding box center [600, 89] width 117 height 117
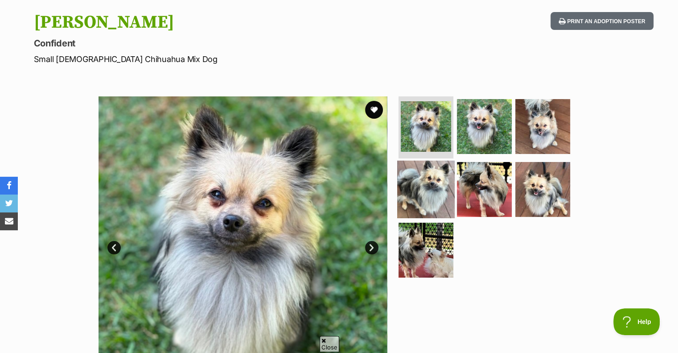
click at [439, 181] on img at bounding box center [425, 188] width 57 height 57
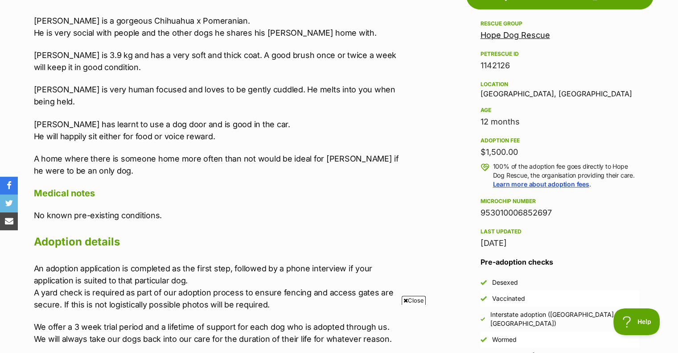
scroll to position [535, 0]
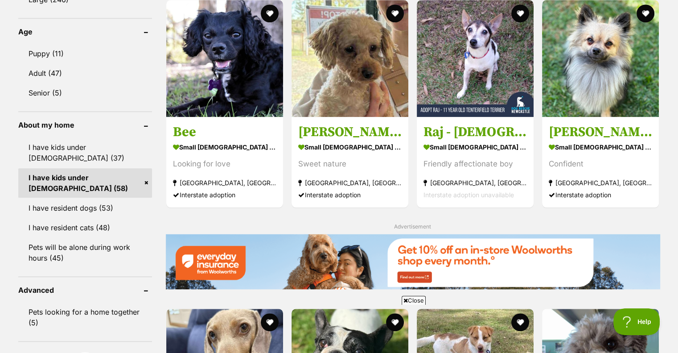
scroll to position [841, 0]
